Goal: Task Accomplishment & Management: Manage account settings

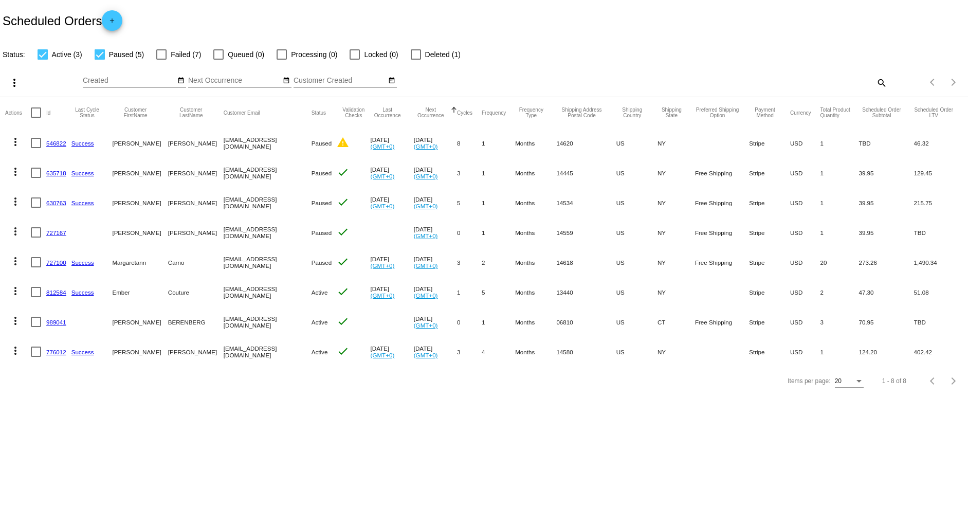
click at [34, 293] on div at bounding box center [36, 292] width 10 height 10
click at [35, 297] on input "checkbox" at bounding box center [35, 297] width 1 height 1
checkbox input "true"
click at [19, 79] on mat-icon "more_vert" at bounding box center [14, 83] width 12 height 12
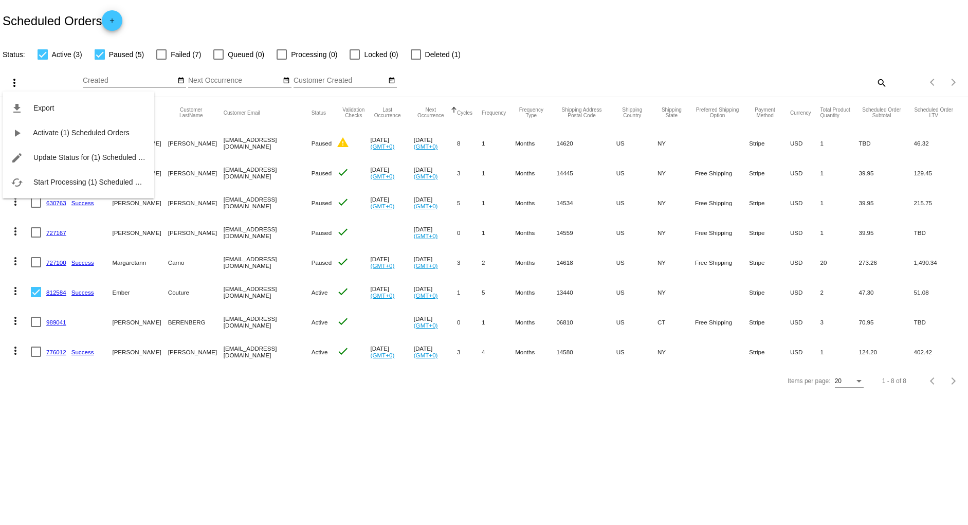
click at [79, 413] on div at bounding box center [484, 262] width 968 height 525
click at [55, 292] on link "812584" at bounding box center [56, 292] width 20 height 7
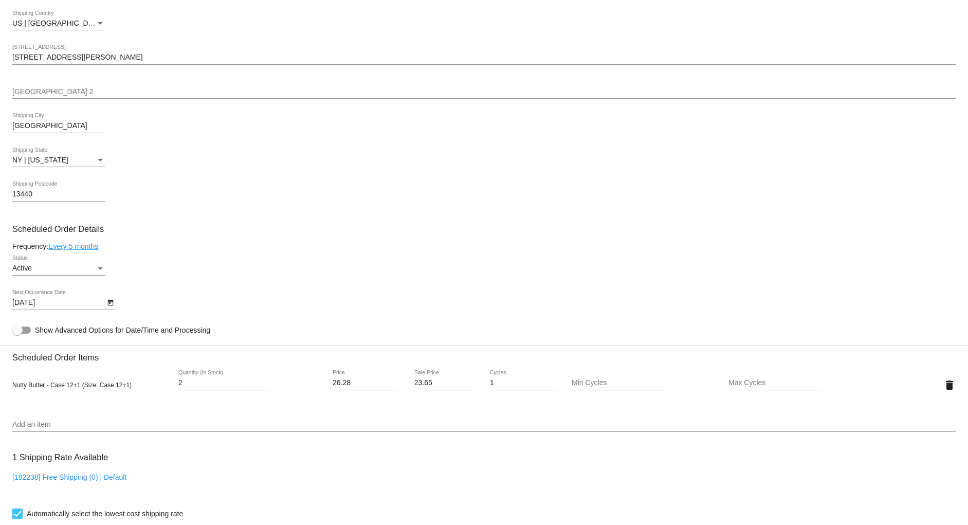
scroll to position [400, 0]
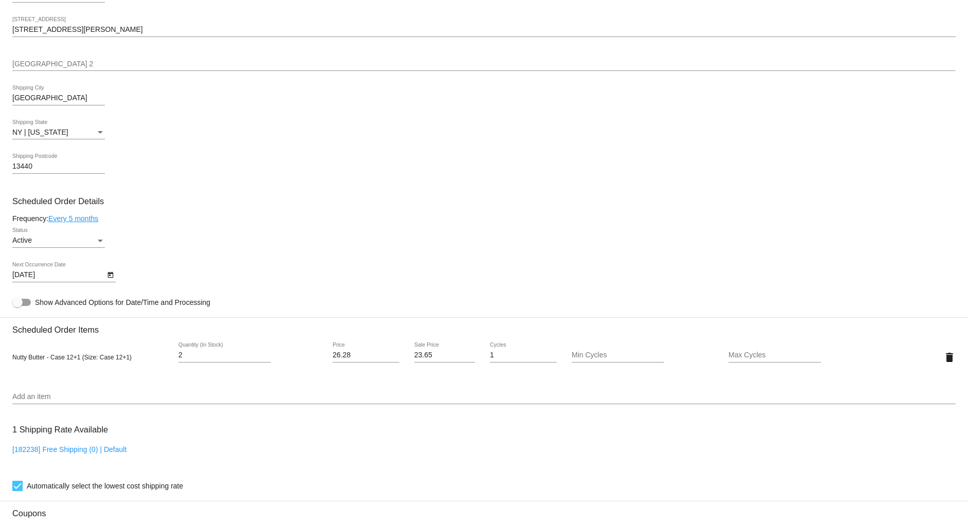
click at [86, 242] on div "Active Status" at bounding box center [58, 238] width 93 height 20
click at [70, 256] on span "Paused" at bounding box center [58, 259] width 93 height 22
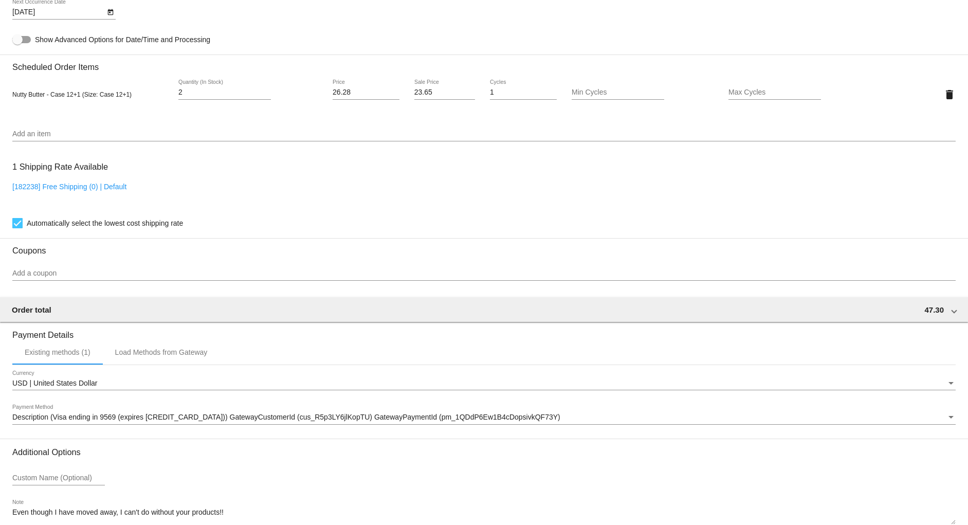
scroll to position [716, 0]
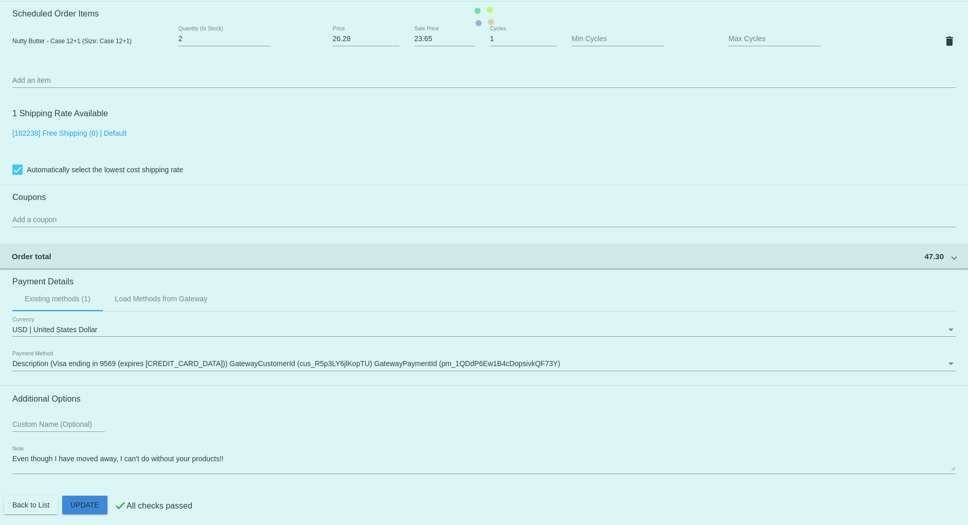
click at [93, 498] on mat-card "Customer 5643441: Ember Couture emberdvm@gmail.com Customer Shipping Enter Ship…" at bounding box center [484, 16] width 968 height 1028
